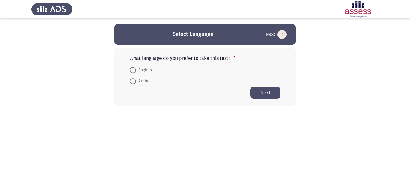
click at [133, 68] on span at bounding box center [133, 70] width 6 height 6
click at [133, 68] on input "English" at bounding box center [133, 70] width 6 height 6
radio input "true"
click at [260, 92] on button "Next" at bounding box center [266, 92] width 30 height 12
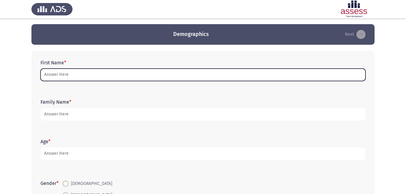
click at [83, 75] on input "First Name *" at bounding box center [202, 75] width 325 height 12
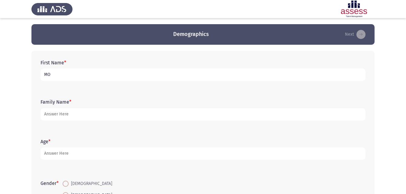
type input "M"
type input "[PERSON_NAME]"
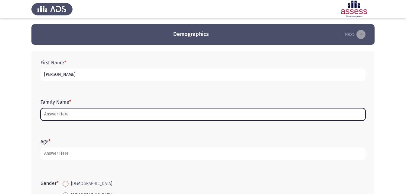
click at [199, 114] on input "Family Name *" at bounding box center [202, 114] width 325 height 12
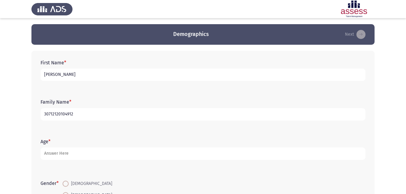
type input "30712120104912"
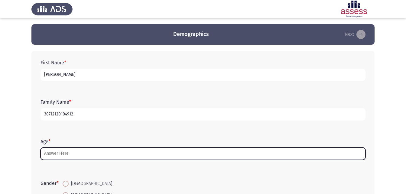
click at [142, 153] on input "Age *" at bounding box center [202, 153] width 325 height 12
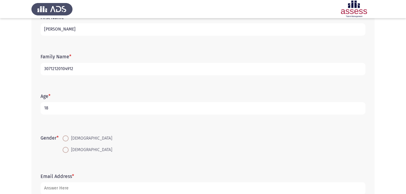
scroll to position [57, 0]
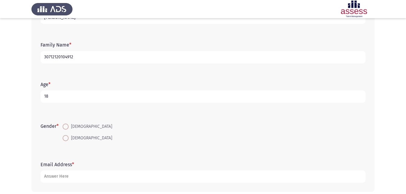
type input "18"
click at [66, 128] on span at bounding box center [66, 127] width 6 height 6
click at [66, 128] on input "[DEMOGRAPHIC_DATA]" at bounding box center [66, 127] width 6 height 6
radio input "true"
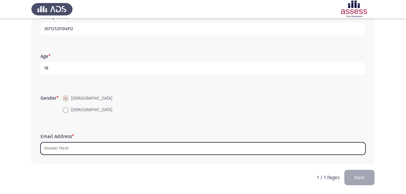
click at [47, 149] on input "Email Address *" at bounding box center [202, 148] width 325 height 12
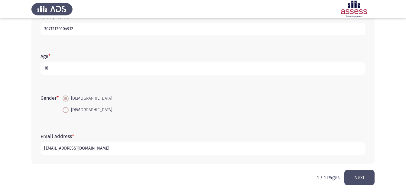
type input "[EMAIL_ADDRESS][DOMAIN_NAME]"
click at [361, 179] on button "Next" at bounding box center [359, 177] width 30 height 15
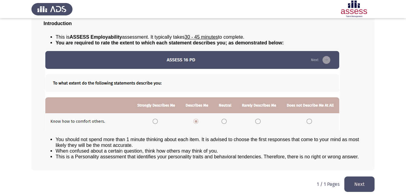
scroll to position [46, 0]
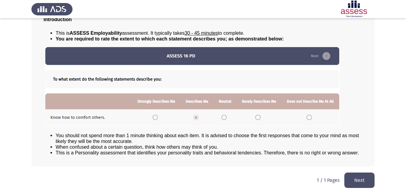
click at [360, 185] on button "Next" at bounding box center [359, 180] width 30 height 15
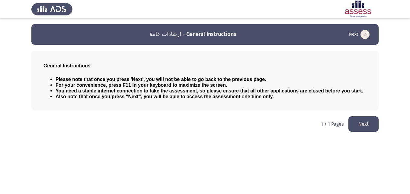
click at [370, 121] on button "Next" at bounding box center [364, 123] width 30 height 15
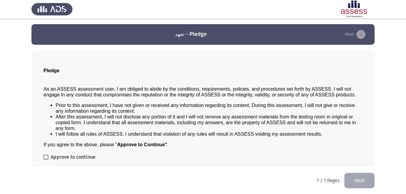
scroll to position [0, 0]
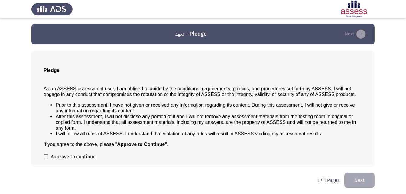
click at [44, 157] on span at bounding box center [46, 156] width 5 height 5
click at [46, 159] on input "Approve to continue" at bounding box center [46, 159] width 0 height 0
checkbox input "true"
click at [347, 183] on button "Next" at bounding box center [359, 180] width 30 height 15
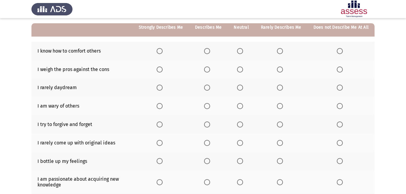
scroll to position [52, 0]
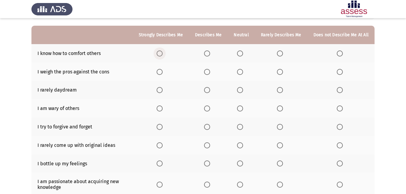
click at [163, 52] on span "Select an option" at bounding box center [160, 53] width 6 height 6
click at [163, 52] on input "Select an option" at bounding box center [160, 53] width 6 height 6
click at [242, 72] on span "Select an option" at bounding box center [240, 72] width 6 height 6
click at [242, 72] on input "Select an option" at bounding box center [240, 72] width 6 height 6
click at [240, 90] on span "Select an option" at bounding box center [240, 90] width 6 height 6
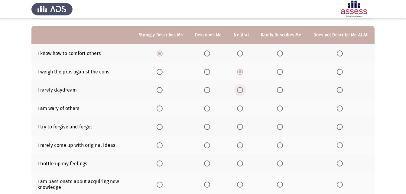
click at [240, 90] on input "Select an option" at bounding box center [240, 90] width 6 height 6
click at [241, 108] on span "Select an option" at bounding box center [240, 108] width 6 height 6
click at [241, 108] on input "Select an option" at bounding box center [240, 108] width 6 height 6
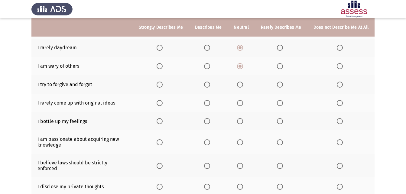
scroll to position [95, 0]
click at [163, 85] on span "Select an option" at bounding box center [160, 84] width 6 height 6
click at [163, 85] on input "Select an option" at bounding box center [160, 84] width 6 height 6
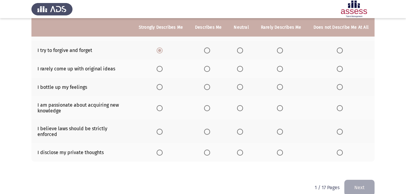
scroll to position [129, 0]
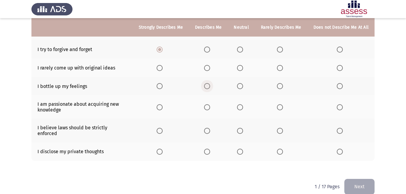
click at [209, 86] on span "Select an option" at bounding box center [207, 86] width 6 height 6
click at [209, 86] on input "Select an option" at bounding box center [207, 86] width 6 height 6
click at [240, 149] on span "Select an option" at bounding box center [240, 152] width 6 height 6
click at [240, 149] on input "Select an option" at bounding box center [240, 152] width 6 height 6
click at [160, 128] on span "Select an option" at bounding box center [160, 131] width 6 height 6
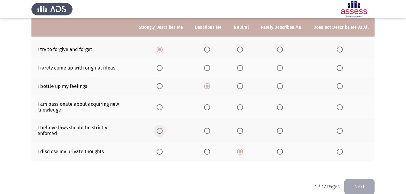
click at [160, 128] on input "Select an option" at bounding box center [160, 131] width 6 height 6
click at [160, 106] on span "Select an option" at bounding box center [160, 107] width 6 height 6
click at [160, 106] on input "Select an option" at bounding box center [160, 107] width 6 height 6
click at [239, 71] on span "Select an option" at bounding box center [240, 68] width 6 height 6
click at [239, 71] on input "Select an option" at bounding box center [240, 68] width 6 height 6
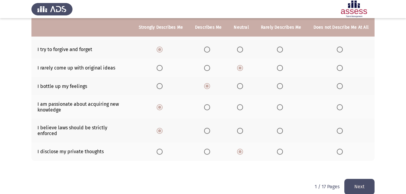
click at [358, 179] on button "Next" at bounding box center [359, 186] width 30 height 15
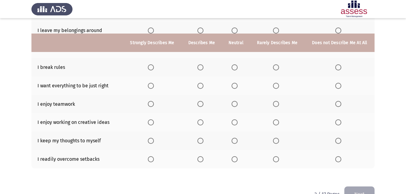
scroll to position [128, 0]
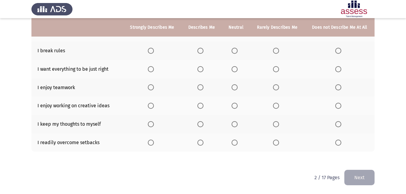
click at [152, 87] on span "Select an option" at bounding box center [151, 87] width 6 height 6
click at [152, 87] on input "Select an option" at bounding box center [151, 87] width 6 height 6
click at [153, 107] on span "Select an option" at bounding box center [151, 106] width 6 height 6
click at [153, 107] on input "Select an option" at bounding box center [151, 106] width 6 height 6
click at [339, 125] on span "Select an option" at bounding box center [338, 124] width 6 height 6
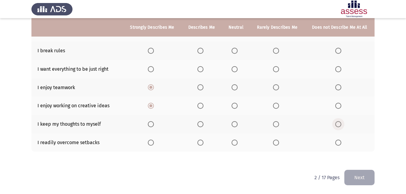
click at [339, 125] on input "Select an option" at bounding box center [338, 124] width 6 height 6
click at [233, 144] on span "Select an option" at bounding box center [234, 143] width 6 height 6
click at [233, 144] on input "Select an option" at bounding box center [234, 143] width 6 height 6
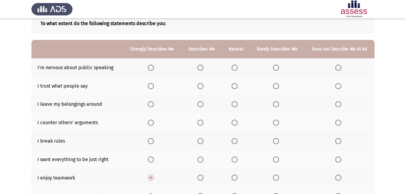
scroll to position [33, 0]
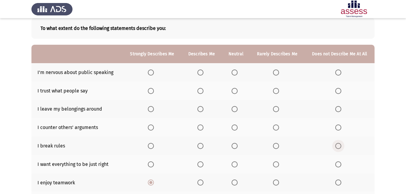
click at [335, 147] on span "Select an option" at bounding box center [338, 146] width 6 height 6
click at [335, 147] on input "Select an option" at bounding box center [338, 146] width 6 height 6
click at [233, 73] on span "Select an option" at bounding box center [234, 73] width 6 height 6
click at [233, 73] on input "Select an option" at bounding box center [234, 73] width 6 height 6
click at [235, 93] on span "Select an option" at bounding box center [234, 91] width 6 height 6
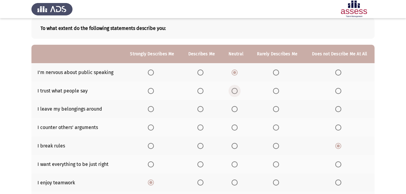
click at [235, 93] on input "Select an option" at bounding box center [234, 91] width 6 height 6
click at [276, 112] on span "Select an option" at bounding box center [276, 109] width 6 height 6
click at [276, 112] on input "Select an option" at bounding box center [276, 109] width 6 height 6
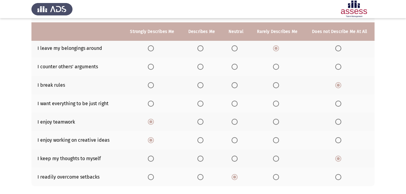
scroll to position [99, 0]
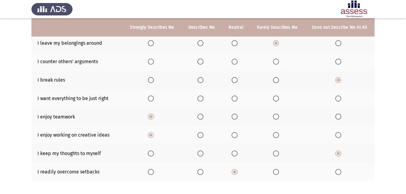
click at [276, 63] on span "Select an option" at bounding box center [276, 62] width 6 height 6
click at [276, 63] on input "Select an option" at bounding box center [276, 62] width 6 height 6
click at [236, 99] on span "Select an option" at bounding box center [234, 98] width 6 height 6
click at [236, 99] on input "Select an option" at bounding box center [234, 98] width 6 height 6
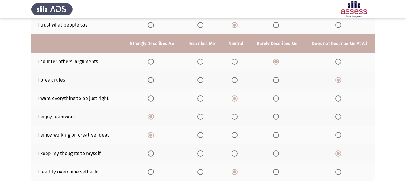
scroll to position [128, 0]
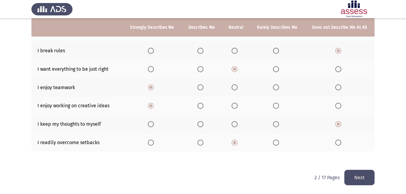
click at [354, 183] on button "Next" at bounding box center [359, 177] width 30 height 15
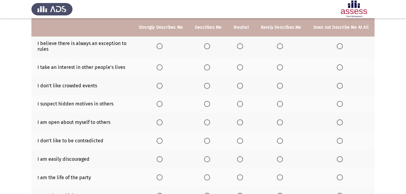
scroll to position [61, 0]
click at [338, 89] on span "Select an option" at bounding box center [340, 86] width 6 height 6
click at [338, 89] on input "Select an option" at bounding box center [340, 86] width 6 height 6
click at [278, 86] on span "Select an option" at bounding box center [280, 86] width 6 height 6
click at [278, 86] on input "Select an option" at bounding box center [280, 86] width 6 height 6
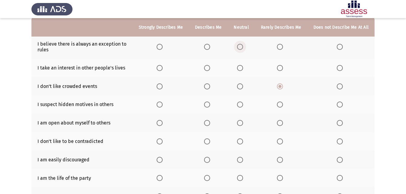
click at [241, 46] on span "Select an option" at bounding box center [240, 47] width 6 height 6
click at [241, 46] on input "Select an option" at bounding box center [240, 47] width 6 height 6
click at [243, 66] on span "Select an option" at bounding box center [240, 68] width 6 height 6
click at [243, 66] on input "Select an option" at bounding box center [240, 68] width 6 height 6
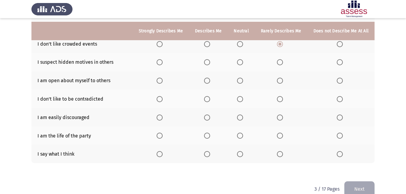
scroll to position [115, 0]
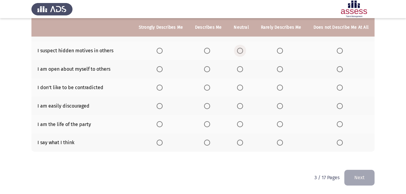
click at [241, 50] on span "Select an option" at bounding box center [240, 51] width 6 height 6
click at [241, 50] on input "Select an option" at bounding box center [240, 51] width 6 height 6
click at [243, 70] on span "Select an option" at bounding box center [240, 69] width 6 height 6
click at [243, 70] on input "Select an option" at bounding box center [240, 69] width 6 height 6
click at [241, 88] on span "Select an option" at bounding box center [240, 88] width 6 height 6
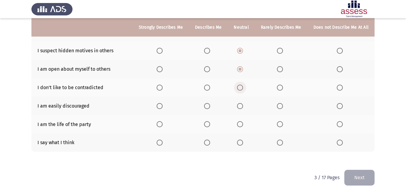
click at [241, 88] on input "Select an option" at bounding box center [240, 88] width 6 height 6
click at [280, 107] on span "Select an option" at bounding box center [280, 106] width 6 height 6
click at [280, 107] on input "Select an option" at bounding box center [280, 106] width 6 height 6
click at [243, 122] on span "Select an option" at bounding box center [240, 124] width 6 height 6
click at [243, 122] on input "Select an option" at bounding box center [240, 124] width 6 height 6
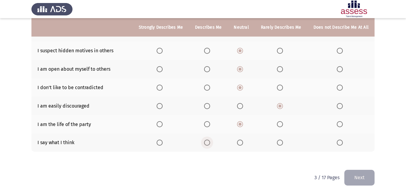
click at [209, 141] on span "Select an option" at bounding box center [207, 143] width 6 height 6
click at [209, 141] on input "Select an option" at bounding box center [207, 143] width 6 height 6
click at [348, 173] on button "Next" at bounding box center [359, 177] width 30 height 15
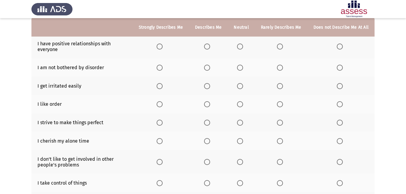
scroll to position [62, 0]
click at [209, 48] on span "Select an option" at bounding box center [207, 46] width 6 height 6
click at [209, 48] on input "Select an option" at bounding box center [207, 46] width 6 height 6
click at [210, 68] on span "Select an option" at bounding box center [207, 67] width 6 height 6
click at [210, 68] on input "Select an option" at bounding box center [207, 67] width 6 height 6
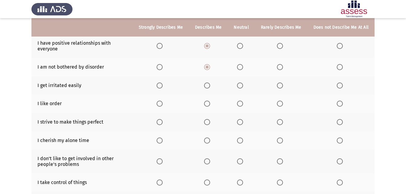
click at [240, 85] on span "Select an option" at bounding box center [240, 85] width 6 height 6
click at [240, 85] on input "Select an option" at bounding box center [240, 85] width 6 height 6
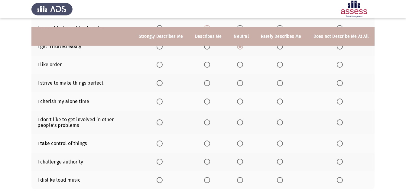
scroll to position [117, 0]
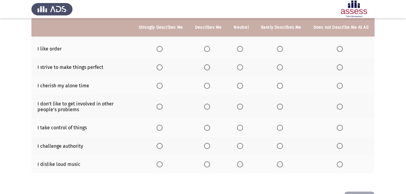
click at [280, 51] on span "Select an option" at bounding box center [280, 49] width 6 height 6
click at [280, 51] on input "Select an option" at bounding box center [280, 49] width 6 height 6
click at [162, 69] on span "Select an option" at bounding box center [160, 67] width 6 height 6
click at [162, 69] on input "Select an option" at bounding box center [160, 67] width 6 height 6
click at [243, 86] on span "Select an option" at bounding box center [240, 86] width 6 height 6
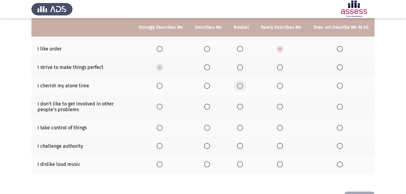
click at [243, 86] on input "Select an option" at bounding box center [240, 86] width 6 height 6
click at [163, 105] on span "Select an option" at bounding box center [160, 107] width 6 height 6
click at [163, 105] on input "Select an option" at bounding box center [160, 107] width 6 height 6
click at [341, 163] on span "Select an option" at bounding box center [340, 164] width 6 height 6
click at [341, 163] on input "Select an option" at bounding box center [340, 164] width 6 height 6
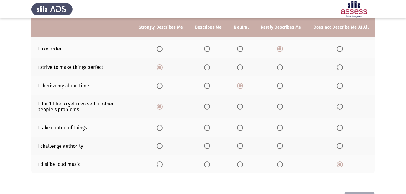
click at [243, 147] on span "Select an option" at bounding box center [240, 146] width 6 height 6
click at [243, 147] on input "Select an option" at bounding box center [240, 146] width 6 height 6
click at [209, 127] on span "Select an option" at bounding box center [207, 128] width 6 height 6
click at [209, 127] on input "Select an option" at bounding box center [207, 128] width 6 height 6
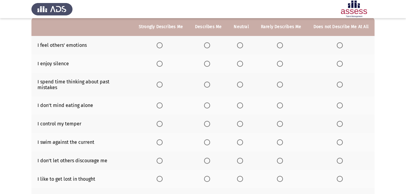
scroll to position [56, 0]
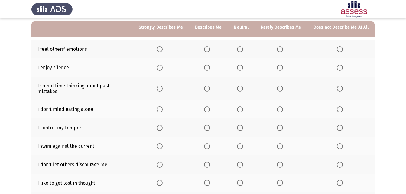
click at [210, 51] on span "Select an option" at bounding box center [207, 49] width 6 height 6
click at [210, 51] on input "Select an option" at bounding box center [207, 49] width 6 height 6
click at [160, 69] on span "Select an option" at bounding box center [160, 68] width 6 height 6
click at [160, 69] on input "Select an option" at bounding box center [160, 68] width 6 height 6
click at [343, 86] on span "Select an option" at bounding box center [340, 89] width 6 height 6
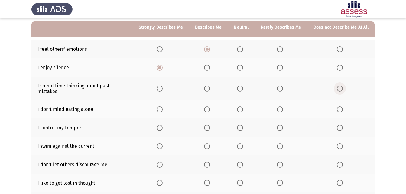
click at [343, 86] on input "Select an option" at bounding box center [340, 89] width 6 height 6
click at [241, 106] on span "Select an option" at bounding box center [240, 109] width 6 height 6
click at [241, 106] on input "Select an option" at bounding box center [240, 109] width 6 height 6
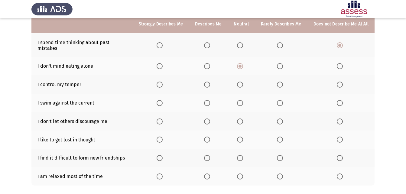
scroll to position [102, 0]
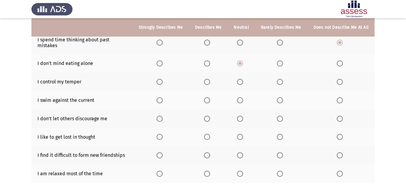
click at [238, 79] on span "Select an option" at bounding box center [240, 82] width 6 height 6
click at [238, 79] on input "Select an option" at bounding box center [240, 82] width 6 height 6
click at [338, 97] on span "Select an option" at bounding box center [340, 100] width 6 height 6
click at [338, 97] on input "Select an option" at bounding box center [340, 100] width 6 height 6
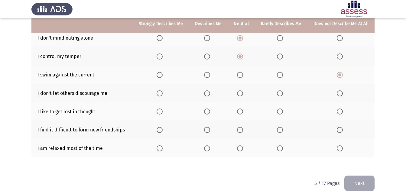
scroll to position [128, 0]
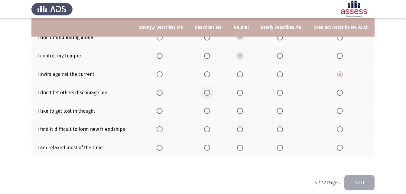
click at [210, 90] on span "Select an option" at bounding box center [207, 93] width 6 height 6
click at [210, 90] on input "Select an option" at bounding box center [207, 93] width 6 height 6
click at [280, 108] on span "Select an option" at bounding box center [280, 111] width 6 height 6
click at [280, 108] on input "Select an option" at bounding box center [280, 111] width 6 height 6
click at [241, 126] on span "Select an option" at bounding box center [240, 129] width 6 height 6
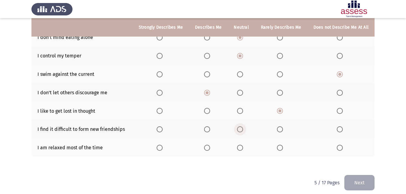
click at [241, 126] on input "Select an option" at bounding box center [240, 129] width 6 height 6
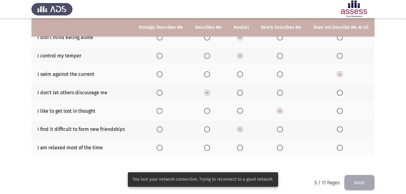
click at [209, 145] on span "Select an option" at bounding box center [207, 148] width 6 height 6
click at [209, 145] on input "Select an option" at bounding box center [207, 148] width 6 height 6
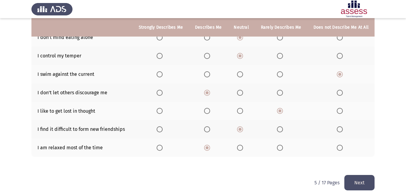
click at [359, 183] on button "Next" at bounding box center [359, 182] width 30 height 15
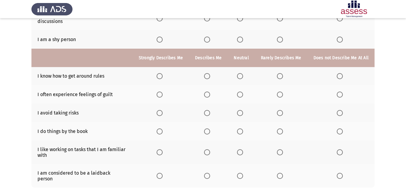
scroll to position [144, 0]
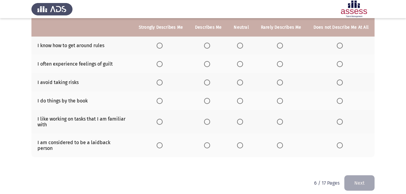
click at [162, 143] on span "Select an option" at bounding box center [160, 145] width 6 height 6
click at [162, 143] on input "Select an option" at bounding box center [160, 145] width 6 height 6
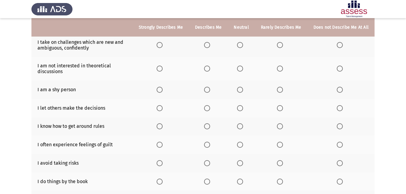
scroll to position [64, 0]
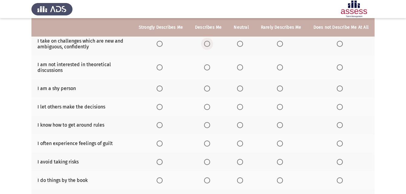
click at [206, 46] on span "Select an option" at bounding box center [207, 44] width 6 height 6
click at [206, 46] on input "Select an option" at bounding box center [207, 44] width 6 height 6
click at [240, 68] on span "Select an option" at bounding box center [240, 67] width 6 height 6
click at [240, 68] on input "Select an option" at bounding box center [240, 67] width 6 height 6
click at [342, 89] on span "Select an option" at bounding box center [340, 89] width 6 height 6
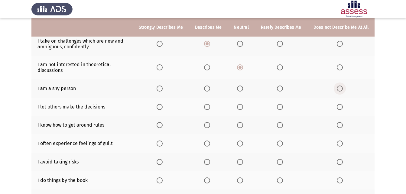
click at [342, 89] on input "Select an option" at bounding box center [340, 89] width 6 height 6
click at [342, 107] on span "Select an option" at bounding box center [340, 107] width 6 height 6
click at [342, 107] on input "Select an option" at bounding box center [340, 107] width 6 height 6
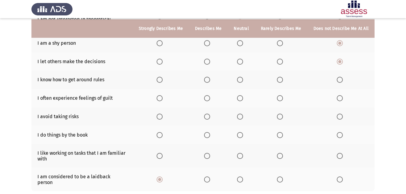
scroll to position [111, 0]
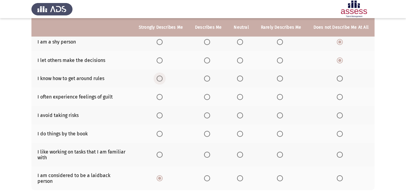
click at [163, 77] on span "Select an option" at bounding box center [160, 79] width 6 height 6
click at [163, 77] on input "Select an option" at bounding box center [160, 79] width 6 height 6
click at [239, 96] on span "Select an option" at bounding box center [240, 97] width 6 height 6
click at [239, 96] on input "Select an option" at bounding box center [240, 97] width 6 height 6
click at [339, 117] on span "Select an option" at bounding box center [340, 115] width 6 height 6
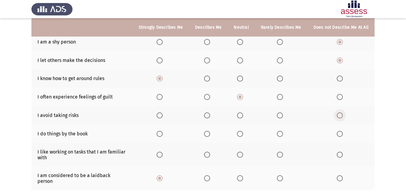
click at [339, 117] on input "Select an option" at bounding box center [340, 115] width 6 height 6
click at [243, 133] on span "Select an option" at bounding box center [240, 134] width 6 height 6
click at [243, 133] on input "Select an option" at bounding box center [240, 134] width 6 height 6
click at [283, 155] on span "Select an option" at bounding box center [280, 155] width 6 height 6
click at [283, 155] on input "Select an option" at bounding box center [280, 155] width 6 height 6
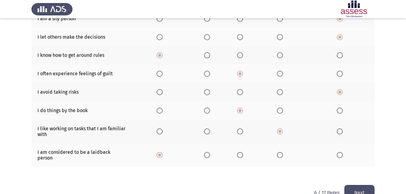
scroll to position [144, 0]
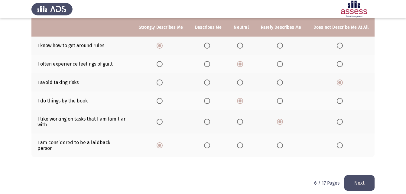
click at [206, 120] on th at bounding box center [208, 122] width 39 height 24
click at [208, 120] on span "Select an option" at bounding box center [207, 122] width 6 height 6
click at [208, 120] on input "Select an option" at bounding box center [207, 122] width 6 height 6
click at [355, 175] on button "Next" at bounding box center [359, 182] width 30 height 15
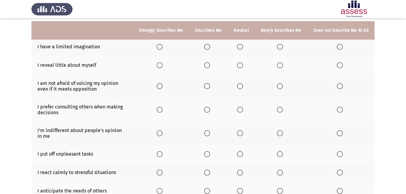
scroll to position [62, 0]
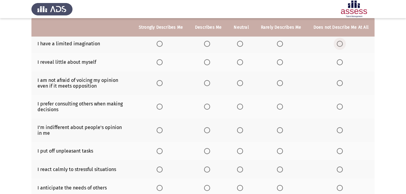
click at [338, 45] on span "Select an option" at bounding box center [340, 44] width 6 height 6
click at [338, 45] on input "Select an option" at bounding box center [340, 44] width 6 height 6
click at [241, 63] on span "Select an option" at bounding box center [240, 62] width 6 height 6
click at [241, 63] on input "Select an option" at bounding box center [240, 62] width 6 height 6
click at [163, 82] on span "Select an option" at bounding box center [160, 83] width 6 height 6
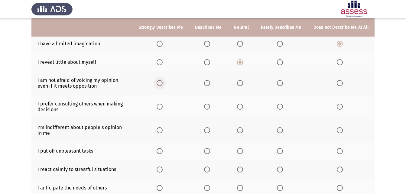
click at [163, 82] on input "Select an option" at bounding box center [160, 83] width 6 height 6
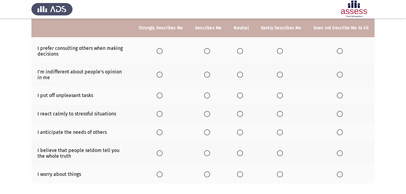
scroll to position [118, 0]
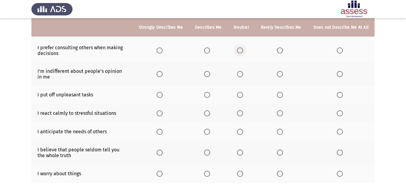
click at [243, 51] on span "Select an option" at bounding box center [240, 50] width 6 height 6
click at [243, 51] on input "Select an option" at bounding box center [240, 50] width 6 height 6
click at [240, 74] on span "Select an option" at bounding box center [240, 74] width 6 height 6
click at [240, 74] on input "Select an option" at bounding box center [240, 74] width 6 height 6
click at [240, 96] on span "Select an option" at bounding box center [240, 95] width 6 height 6
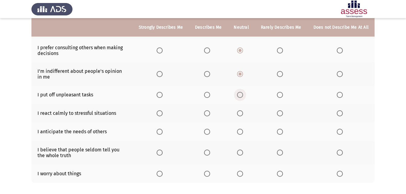
click at [240, 96] on input "Select an option" at bounding box center [240, 95] width 6 height 6
click at [163, 116] on span "Select an option" at bounding box center [160, 113] width 6 height 6
click at [163, 116] on input "Select an option" at bounding box center [160, 113] width 6 height 6
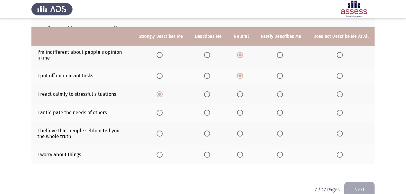
scroll to position [149, 0]
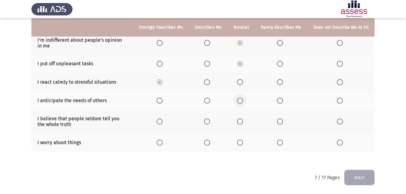
click at [241, 100] on span "Select an option" at bounding box center [240, 101] width 6 height 6
click at [241, 100] on input "Select an option" at bounding box center [240, 101] width 6 height 6
click at [239, 120] on span "Select an option" at bounding box center [240, 121] width 6 height 6
click at [239, 120] on input "Select an option" at bounding box center [240, 121] width 6 height 6
click at [239, 141] on span "Select an option" at bounding box center [240, 143] width 6 height 6
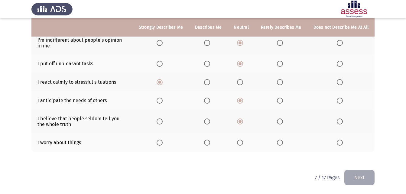
click at [239, 141] on input "Select an option" at bounding box center [240, 143] width 6 height 6
click at [365, 177] on button "Next" at bounding box center [359, 177] width 30 height 15
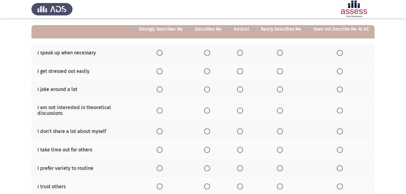
scroll to position [55, 0]
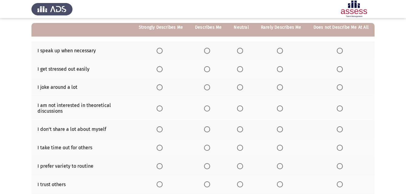
click at [210, 53] on span "Select an option" at bounding box center [207, 51] width 6 height 6
click at [210, 53] on input "Select an option" at bounding box center [207, 51] width 6 height 6
click at [282, 68] on span "Select an option" at bounding box center [280, 69] width 6 height 6
click at [282, 68] on input "Select an option" at bounding box center [280, 69] width 6 height 6
click at [243, 89] on span "Select an option" at bounding box center [240, 87] width 6 height 6
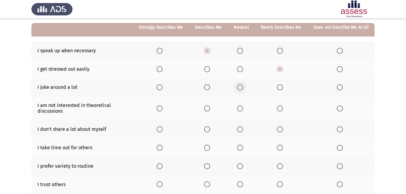
click at [243, 89] on input "Select an option" at bounding box center [240, 87] width 6 height 6
click at [240, 108] on span "Select an option" at bounding box center [240, 108] width 0 height 0
click at [241, 108] on input "Select an option" at bounding box center [240, 108] width 6 height 6
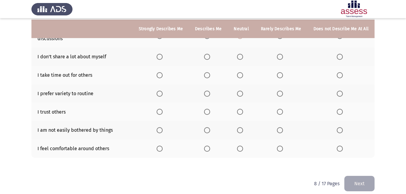
scroll to position [129, 0]
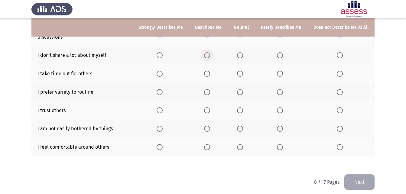
click at [210, 57] on span "Select an option" at bounding box center [207, 55] width 6 height 6
click at [210, 57] on input "Select an option" at bounding box center [207, 55] width 6 height 6
click at [240, 76] on span "Select an option" at bounding box center [240, 74] width 6 height 6
click at [240, 76] on input "Select an option" at bounding box center [240, 74] width 6 height 6
click at [283, 92] on span "Select an option" at bounding box center [280, 92] width 6 height 6
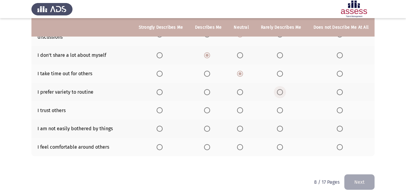
click at [283, 92] on input "Select an option" at bounding box center [280, 92] width 6 height 6
click at [281, 111] on span "Select an option" at bounding box center [280, 110] width 6 height 6
click at [281, 111] on input "Select an option" at bounding box center [280, 110] width 6 height 6
click at [163, 128] on span "Select an option" at bounding box center [160, 129] width 6 height 6
click at [163, 128] on input "Select an option" at bounding box center [160, 129] width 6 height 6
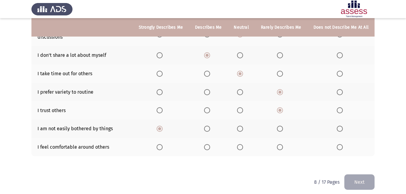
click at [240, 147] on span "Select an option" at bounding box center [240, 147] width 0 height 0
click at [242, 147] on input "Select an option" at bounding box center [240, 147] width 6 height 6
click at [362, 178] on button "Next" at bounding box center [359, 181] width 30 height 15
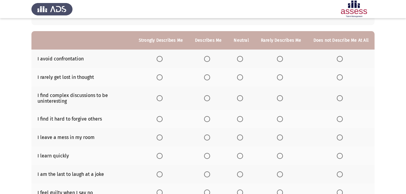
scroll to position [46, 0]
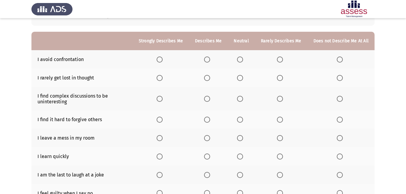
click at [241, 58] on span "Select an option" at bounding box center [240, 60] width 6 height 6
click at [241, 58] on input "Select an option" at bounding box center [240, 60] width 6 height 6
click at [243, 80] on span "Select an option" at bounding box center [240, 78] width 6 height 6
click at [243, 80] on input "Select an option" at bounding box center [240, 78] width 6 height 6
click at [240, 101] on span "Select an option" at bounding box center [240, 99] width 6 height 6
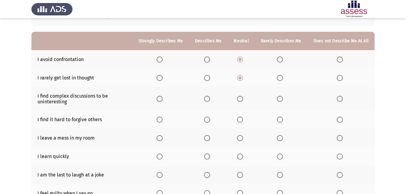
click at [240, 101] on input "Select an option" at bounding box center [240, 99] width 6 height 6
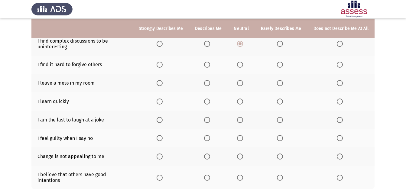
scroll to position [102, 0]
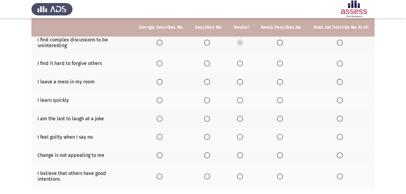
click at [209, 65] on span "Select an option" at bounding box center [207, 63] width 6 height 6
click at [209, 65] on input "Select an option" at bounding box center [207, 63] width 6 height 6
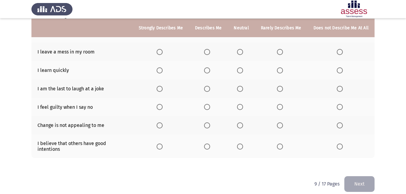
scroll to position [133, 0]
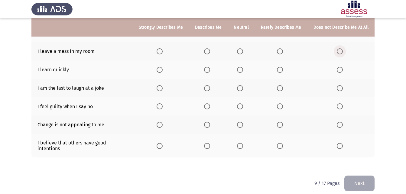
click at [342, 52] on span "Select an option" at bounding box center [340, 51] width 6 height 6
click at [342, 52] on input "Select an option" at bounding box center [340, 51] width 6 height 6
click at [210, 70] on span "Select an option" at bounding box center [207, 70] width 6 height 6
click at [210, 70] on input "Select an option" at bounding box center [207, 70] width 6 height 6
click at [243, 89] on span "Select an option" at bounding box center [240, 88] width 6 height 6
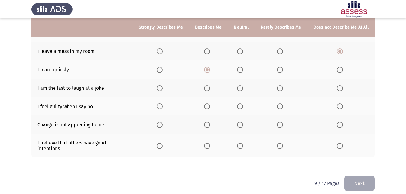
click at [243, 89] on input "Select an option" at bounding box center [240, 88] width 6 height 6
click at [210, 106] on span "Select an option" at bounding box center [207, 106] width 6 height 6
click at [210, 106] on input "Select an option" at bounding box center [207, 106] width 6 height 6
click at [281, 124] on span "Select an option" at bounding box center [280, 125] width 6 height 6
click at [281, 124] on input "Select an option" at bounding box center [280, 125] width 6 height 6
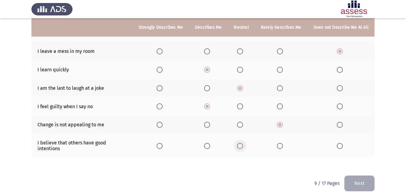
click at [241, 143] on span "Select an option" at bounding box center [240, 146] width 6 height 6
click at [241, 143] on input "Select an option" at bounding box center [240, 146] width 6 height 6
click at [369, 176] on button "Next" at bounding box center [359, 183] width 30 height 15
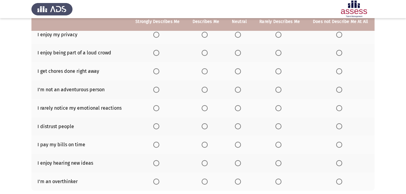
scroll to position [94, 0]
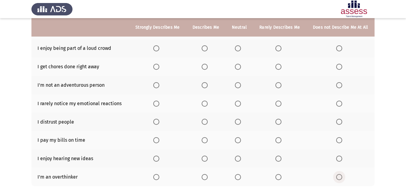
click at [338, 177] on span "Select an option" at bounding box center [339, 177] width 6 height 6
click at [338, 177] on input "Select an option" at bounding box center [339, 177] width 6 height 6
click at [154, 139] on span "Select an option" at bounding box center [156, 140] width 6 height 6
click at [154, 139] on input "Select an option" at bounding box center [156, 140] width 6 height 6
click at [155, 159] on span "Select an option" at bounding box center [156, 159] width 6 height 6
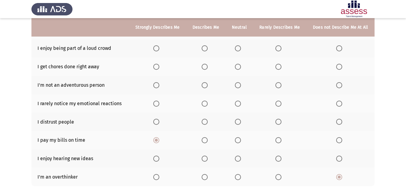
click at [155, 159] on input "Select an option" at bounding box center [156, 159] width 6 height 6
click at [238, 122] on span "Select an option" at bounding box center [238, 122] width 6 height 6
click at [238, 122] on input "Select an option" at bounding box center [238, 122] width 6 height 6
click at [237, 104] on span "Select an option" at bounding box center [238, 104] width 6 height 6
click at [237, 104] on input "Select an option" at bounding box center [238, 104] width 6 height 6
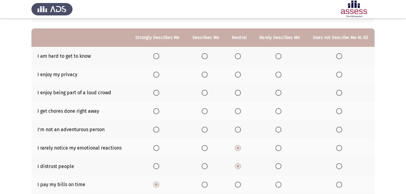
scroll to position [51, 0]
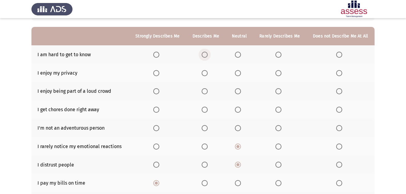
click at [204, 57] on span "Select an option" at bounding box center [205, 55] width 6 height 6
click at [204, 57] on input "Select an option" at bounding box center [205, 55] width 6 height 6
click at [203, 73] on span "Select an option" at bounding box center [205, 73] width 6 height 6
click at [203, 73] on input "Select an option" at bounding box center [205, 73] width 6 height 6
click at [238, 92] on span "Select an option" at bounding box center [238, 91] width 6 height 6
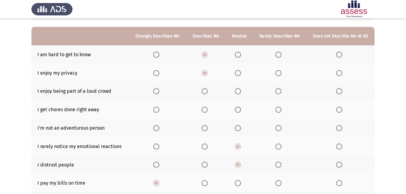
click at [238, 92] on input "Select an option" at bounding box center [238, 91] width 6 height 6
click at [240, 126] on span "Select an option" at bounding box center [238, 128] width 6 height 6
click at [240, 126] on input "Select an option" at bounding box center [238, 128] width 6 height 6
click at [237, 111] on span "Select an option" at bounding box center [238, 110] width 6 height 6
click at [237, 111] on input "Select an option" at bounding box center [238, 110] width 6 height 6
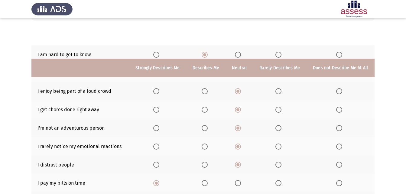
scroll to position [128, 0]
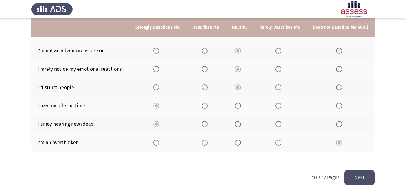
click at [363, 182] on button "Next" at bounding box center [359, 177] width 30 height 15
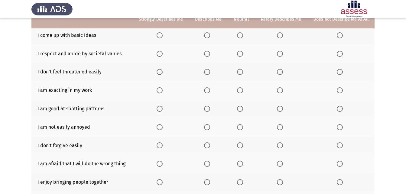
scroll to position [56, 0]
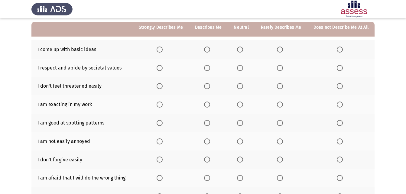
click at [243, 50] on span "Select an option" at bounding box center [240, 50] width 6 height 6
click at [243, 50] on input "Select an option" at bounding box center [240, 50] width 6 height 6
click at [243, 68] on span "Select an option" at bounding box center [240, 68] width 6 height 6
click at [243, 68] on input "Select an option" at bounding box center [240, 68] width 6 height 6
click at [210, 86] on span "Select an option" at bounding box center [207, 86] width 6 height 6
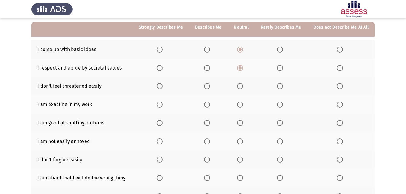
click at [210, 86] on input "Select an option" at bounding box center [207, 86] width 6 height 6
click at [208, 104] on span "Select an option" at bounding box center [207, 105] width 6 height 6
click at [208, 104] on input "Select an option" at bounding box center [207, 105] width 6 height 6
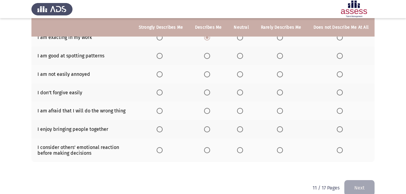
scroll to position [125, 0]
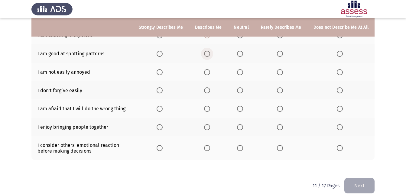
click at [206, 55] on span "Select an option" at bounding box center [207, 54] width 6 height 6
click at [206, 55] on input "Select an option" at bounding box center [207, 54] width 6 height 6
click at [210, 75] on span "Select an option" at bounding box center [207, 72] width 6 height 6
click at [210, 75] on input "Select an option" at bounding box center [207, 72] width 6 height 6
click at [210, 90] on span "Select an option" at bounding box center [207, 90] width 6 height 6
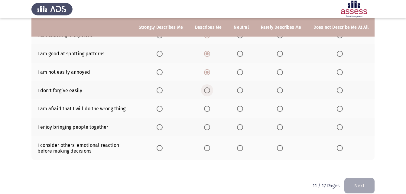
click at [210, 90] on input "Select an option" at bounding box center [207, 90] width 6 height 6
click at [338, 110] on span "Select an option" at bounding box center [340, 109] width 6 height 6
click at [338, 110] on input "Select an option" at bounding box center [340, 109] width 6 height 6
click at [281, 109] on span "Select an option" at bounding box center [280, 109] width 6 height 6
click at [281, 109] on input "Select an option" at bounding box center [280, 109] width 6 height 6
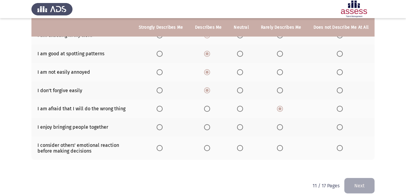
click at [240, 127] on span "Select an option" at bounding box center [240, 127] width 6 height 6
click at [240, 127] on input "Select an option" at bounding box center [240, 127] width 6 height 6
click at [209, 148] on span "Select an option" at bounding box center [207, 148] width 6 height 6
click at [209, 148] on input "Select an option" at bounding box center [207, 148] width 6 height 6
click at [364, 183] on button "Next" at bounding box center [359, 185] width 30 height 15
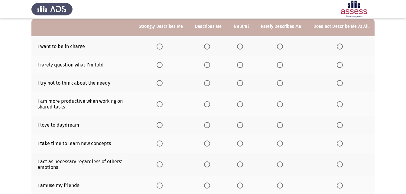
scroll to position [58, 0]
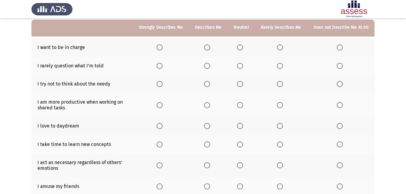
click at [240, 66] on span "Select an option" at bounding box center [240, 66] width 0 height 0
click at [241, 66] on input "Select an option" at bounding box center [240, 66] width 6 height 6
click at [209, 49] on span "Select an option" at bounding box center [207, 47] width 6 height 6
click at [209, 49] on input "Select an option" at bounding box center [207, 47] width 6 height 6
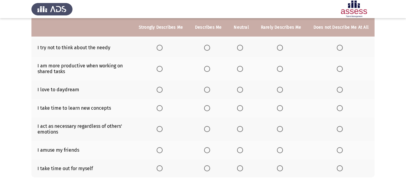
scroll to position [95, 0]
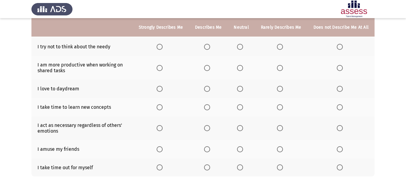
click at [240, 48] on span "Select an option" at bounding box center [240, 47] width 6 height 6
click at [240, 48] on input "Select an option" at bounding box center [240, 47] width 6 height 6
click at [208, 87] on span "Select an option" at bounding box center [207, 89] width 6 height 6
click at [208, 87] on input "Select an option" at bounding box center [207, 89] width 6 height 6
click at [210, 169] on span "Select an option" at bounding box center [207, 167] width 6 height 6
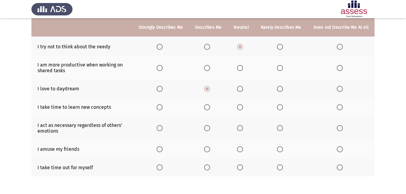
click at [210, 169] on input "Select an option" at bounding box center [207, 167] width 6 height 6
click at [243, 149] on span "Select an option" at bounding box center [240, 149] width 6 height 6
click at [243, 149] on input "Select an option" at bounding box center [240, 149] width 6 height 6
click at [241, 127] on span "Select an option" at bounding box center [240, 128] width 6 height 6
click at [241, 127] on input "Select an option" at bounding box center [240, 128] width 6 height 6
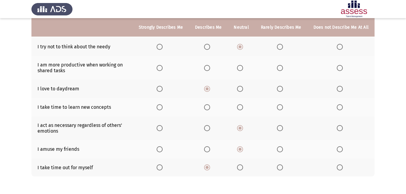
click at [240, 107] on span "Select an option" at bounding box center [240, 107] width 6 height 6
click at [240, 107] on input "Select an option" at bounding box center [240, 107] width 6 height 6
click at [209, 69] on span "Select an option" at bounding box center [207, 68] width 6 height 6
click at [209, 69] on input "Select an option" at bounding box center [207, 68] width 6 height 6
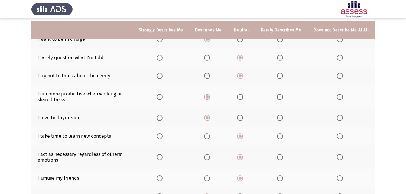
scroll to position [120, 0]
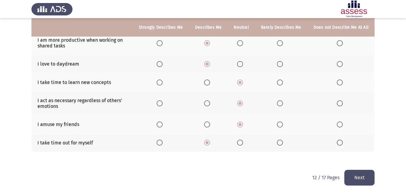
click at [363, 182] on button "Next" at bounding box center [359, 177] width 30 height 15
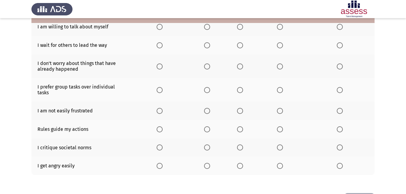
scroll to position [122, 0]
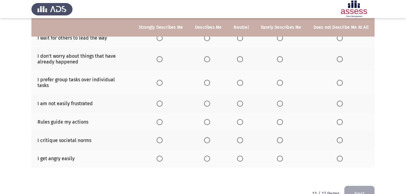
click at [243, 156] on span "Select an option" at bounding box center [240, 159] width 6 height 6
click at [243, 156] on input "Select an option" at bounding box center [240, 159] width 6 height 6
click at [242, 137] on span "Select an option" at bounding box center [240, 140] width 6 height 6
click at [242, 137] on input "Select an option" at bounding box center [240, 140] width 6 height 6
click at [162, 119] on span "Select an option" at bounding box center [160, 122] width 6 height 6
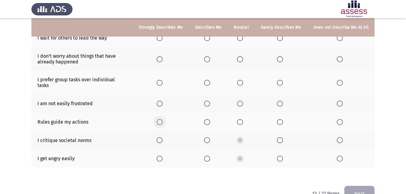
click at [162, 119] on input "Select an option" at bounding box center [160, 122] width 6 height 6
click at [209, 101] on span "Select an option" at bounding box center [207, 104] width 6 height 6
click at [209, 101] on input "Select an option" at bounding box center [207, 104] width 6 height 6
click at [212, 81] on label "Select an option" at bounding box center [208, 83] width 8 height 6
click at [210, 81] on input "Select an option" at bounding box center [207, 83] width 6 height 6
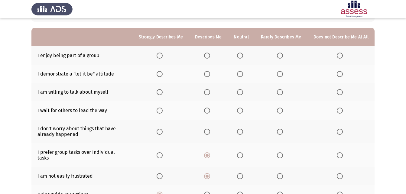
scroll to position [48, 0]
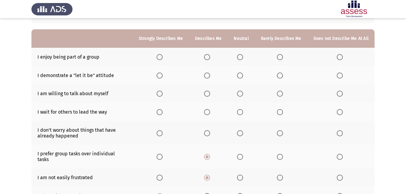
click at [163, 131] on span "Select an option" at bounding box center [160, 133] width 6 height 6
click at [163, 131] on input "Select an option" at bounding box center [160, 133] width 6 height 6
click at [339, 113] on span "Select an option" at bounding box center [340, 112] width 6 height 6
click at [339, 113] on input "Select an option" at bounding box center [340, 112] width 6 height 6
click at [163, 93] on span "Select an option" at bounding box center [160, 94] width 6 height 6
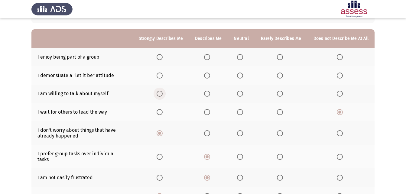
click at [163, 93] on input "Select an option" at bounding box center [160, 94] width 6 height 6
click at [240, 75] on span "Select an option" at bounding box center [240, 76] width 6 height 6
click at [240, 75] on input "Select an option" at bounding box center [240, 76] width 6 height 6
click at [208, 57] on span "Select an option" at bounding box center [207, 57] width 6 height 6
click at [208, 57] on input "Select an option" at bounding box center [207, 57] width 6 height 6
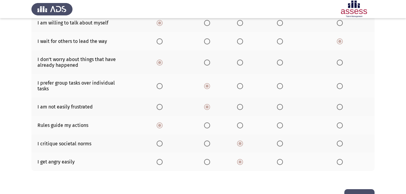
scroll to position [133, 0]
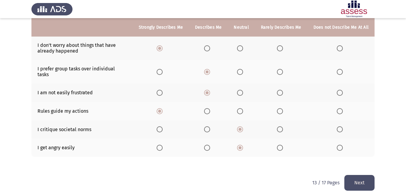
drag, startPoint x: 358, startPoint y: 178, endPoint x: 307, endPoint y: 159, distance: 53.8
click at [357, 177] on button "Next" at bounding box center [359, 182] width 30 height 15
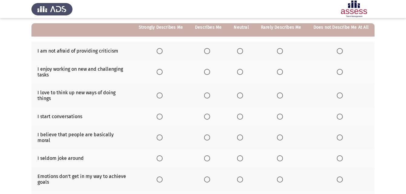
scroll to position [60, 0]
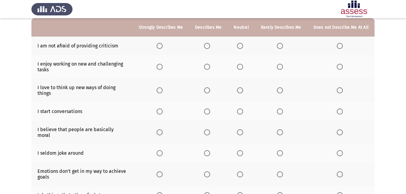
click at [240, 45] on span "Select an option" at bounding box center [240, 46] width 6 height 6
click at [240, 45] on input "Select an option" at bounding box center [240, 46] width 6 height 6
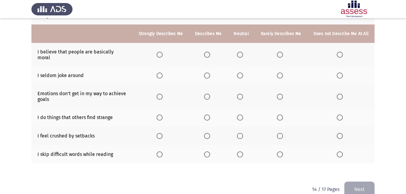
scroll to position [144, 0]
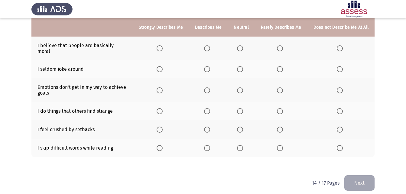
click at [338, 145] on span "Select an option" at bounding box center [340, 148] width 6 height 6
click at [338, 145] on input "Select an option" at bounding box center [340, 148] width 6 height 6
click at [240, 127] on span "Select an option" at bounding box center [240, 130] width 6 height 6
click at [240, 127] on input "Select an option" at bounding box center [240, 130] width 6 height 6
click at [240, 108] on span "Select an option" at bounding box center [240, 111] width 6 height 6
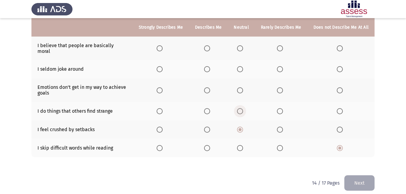
click at [240, 108] on input "Select an option" at bounding box center [240, 111] width 6 height 6
click at [163, 87] on span "Select an option" at bounding box center [160, 90] width 6 height 6
click at [163, 87] on input "Select an option" at bounding box center [160, 90] width 6 height 6
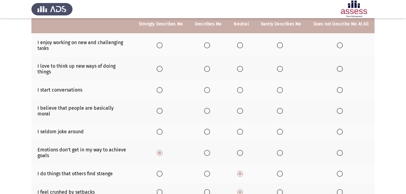
scroll to position [78, 0]
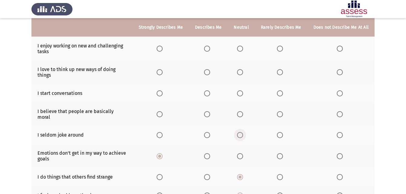
click at [242, 132] on span "Select an option" at bounding box center [240, 135] width 6 height 6
click at [242, 132] on input "Select an option" at bounding box center [240, 135] width 6 height 6
click at [243, 112] on span "Select an option" at bounding box center [240, 114] width 6 height 6
click at [243, 112] on input "Select an option" at bounding box center [240, 114] width 6 height 6
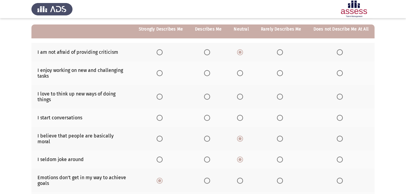
scroll to position [62, 0]
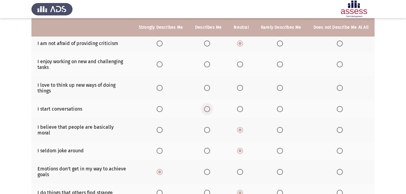
click at [210, 111] on span "Select an option" at bounding box center [207, 109] width 6 height 6
click at [210, 111] on input "Select an option" at bounding box center [207, 109] width 6 height 6
click at [241, 91] on span "Select an option" at bounding box center [240, 88] width 6 height 6
click at [241, 91] on input "Select an option" at bounding box center [240, 88] width 6 height 6
click at [210, 62] on span "Select an option" at bounding box center [207, 64] width 6 height 6
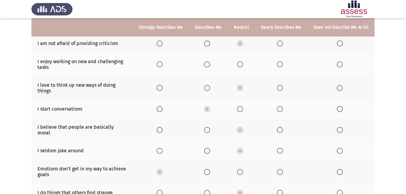
click at [210, 62] on input "Select an option" at bounding box center [207, 64] width 6 height 6
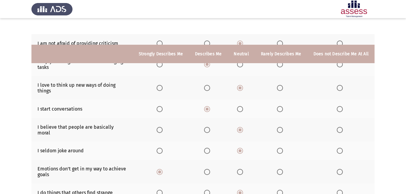
scroll to position [144, 0]
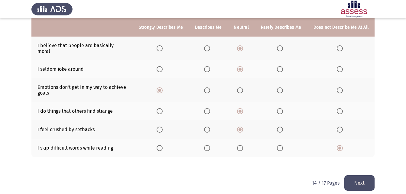
click at [358, 175] on button "Next" at bounding box center [359, 182] width 30 height 15
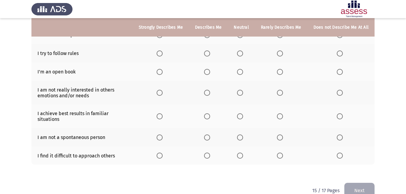
scroll to position [131, 0]
click at [242, 152] on span "Select an option" at bounding box center [240, 155] width 6 height 6
click at [242, 152] on input "Select an option" at bounding box center [240, 155] width 6 height 6
click at [241, 134] on span "Select an option" at bounding box center [240, 137] width 6 height 6
click at [241, 134] on input "Select an option" at bounding box center [240, 137] width 6 height 6
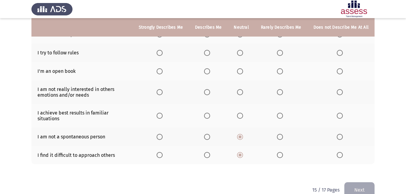
click at [241, 113] on span "Select an option" at bounding box center [240, 116] width 6 height 6
click at [241, 113] on input "Select an option" at bounding box center [240, 116] width 6 height 6
click at [238, 88] on th at bounding box center [241, 92] width 27 height 24
click at [243, 89] on span "Select an option" at bounding box center [240, 92] width 6 height 6
click at [243, 89] on input "Select an option" at bounding box center [240, 92] width 6 height 6
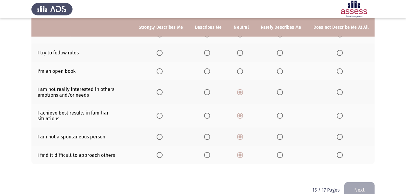
click at [279, 68] on span "Select an option" at bounding box center [280, 71] width 6 height 6
click at [279, 68] on input "Select an option" at bounding box center [280, 71] width 6 height 6
click at [209, 50] on span "Select an option" at bounding box center [207, 53] width 6 height 6
click at [209, 50] on input "Select an option" at bounding box center [207, 53] width 6 height 6
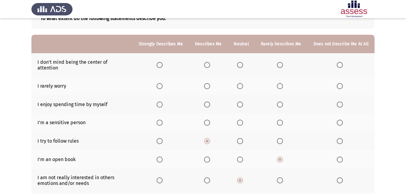
scroll to position [41, 0]
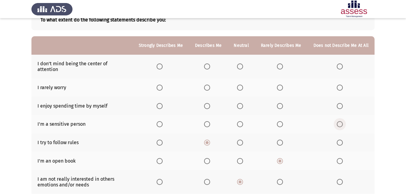
click at [344, 121] on label "Select an option" at bounding box center [341, 124] width 8 height 6
click at [343, 121] on input "Select an option" at bounding box center [340, 124] width 6 height 6
click at [240, 103] on span "Select an option" at bounding box center [240, 106] width 6 height 6
click at [240, 103] on input "Select an option" at bounding box center [240, 106] width 6 height 6
click at [241, 85] on span "Select an option" at bounding box center [240, 88] width 6 height 6
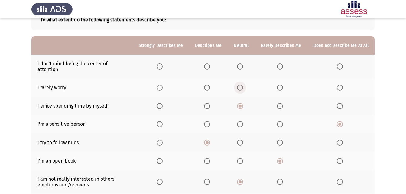
click at [241, 85] on input "Select an option" at bounding box center [240, 88] width 6 height 6
click at [208, 63] on span "Select an option" at bounding box center [207, 66] width 6 height 6
click at [208, 63] on input "Select an option" at bounding box center [207, 66] width 6 height 6
click at [242, 64] on span "Select an option" at bounding box center [240, 66] width 6 height 6
click at [242, 64] on input "Select an option" at bounding box center [240, 66] width 6 height 6
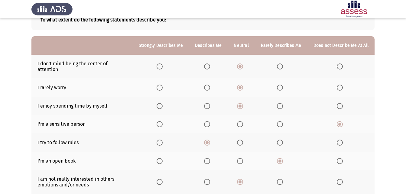
scroll to position [138, 0]
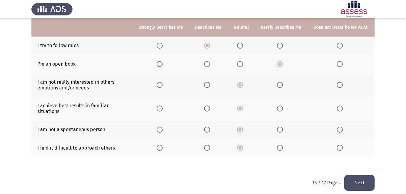
click at [366, 178] on button "Next" at bounding box center [359, 182] width 30 height 15
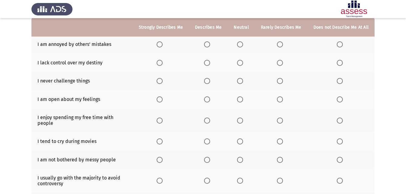
scroll to position [62, 0]
click at [243, 43] on span "Select an option" at bounding box center [240, 44] width 6 height 6
click at [243, 43] on input "Select an option" at bounding box center [240, 44] width 6 height 6
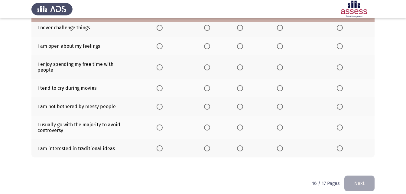
scroll to position [115, 0]
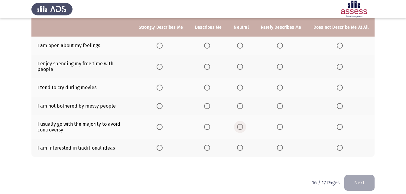
click at [243, 124] on span "Select an option" at bounding box center [240, 127] width 6 height 6
click at [243, 124] on input "Select an option" at bounding box center [240, 127] width 6 height 6
click at [243, 145] on span "Select an option" at bounding box center [240, 148] width 6 height 6
click at [243, 145] on input "Select an option" at bounding box center [240, 148] width 6 height 6
click at [278, 103] on span "Select an option" at bounding box center [280, 106] width 6 height 6
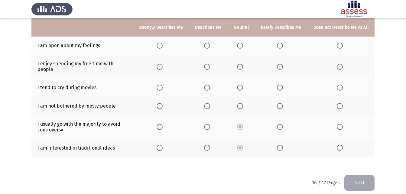
click at [278, 103] on input "Select an option" at bounding box center [280, 106] width 6 height 6
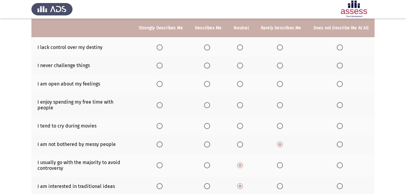
scroll to position [76, 0]
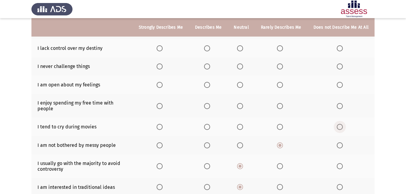
click at [340, 124] on span "Select an option" at bounding box center [340, 127] width 6 height 6
click at [340, 124] on input "Select an option" at bounding box center [340, 127] width 6 height 6
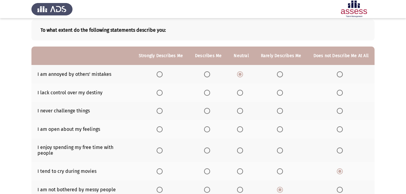
scroll to position [26, 0]
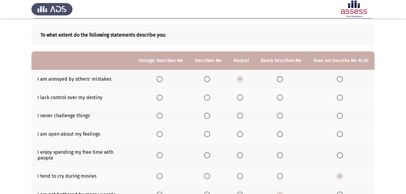
click at [280, 152] on span "Select an option" at bounding box center [280, 155] width 6 height 6
click at [280, 152] on input "Select an option" at bounding box center [280, 155] width 6 height 6
click at [281, 133] on span "Select an option" at bounding box center [280, 134] width 6 height 6
click at [281, 133] on input "Select an option" at bounding box center [280, 134] width 6 height 6
click at [280, 113] on span "Select an option" at bounding box center [280, 116] width 6 height 6
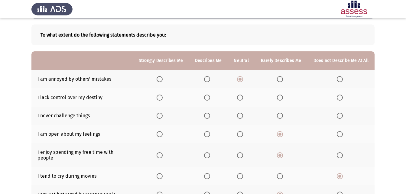
click at [280, 113] on input "Select an option" at bounding box center [280, 116] width 6 height 6
click at [242, 99] on span "Select an option" at bounding box center [240, 98] width 6 height 6
click at [242, 99] on input "Select an option" at bounding box center [240, 98] width 6 height 6
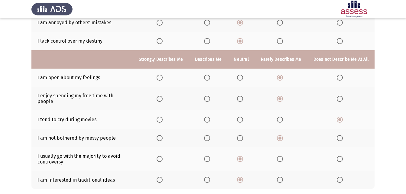
scroll to position [115, 0]
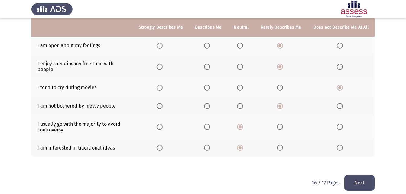
click at [360, 180] on button "Next" at bounding box center [359, 182] width 30 height 15
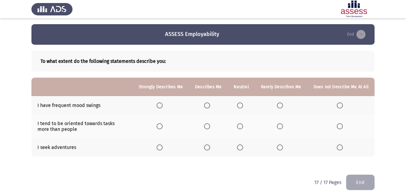
scroll to position [5, 0]
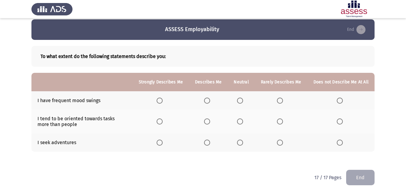
click at [243, 102] on span "Select an option" at bounding box center [240, 101] width 6 height 6
click at [243, 102] on input "Select an option" at bounding box center [240, 101] width 6 height 6
click at [209, 143] on span "Select an option" at bounding box center [207, 143] width 6 height 6
click at [209, 143] on input "Select an option" at bounding box center [207, 143] width 6 height 6
click at [243, 121] on span "Select an option" at bounding box center [240, 121] width 6 height 6
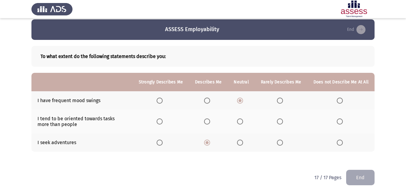
click at [243, 121] on input "Select an option" at bounding box center [240, 121] width 6 height 6
click at [358, 174] on button "End" at bounding box center [360, 177] width 28 height 15
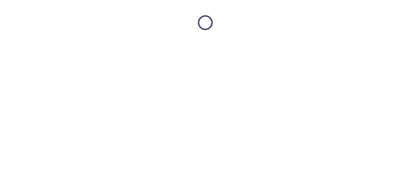
scroll to position [0, 0]
